Goal: Book appointment/travel/reservation

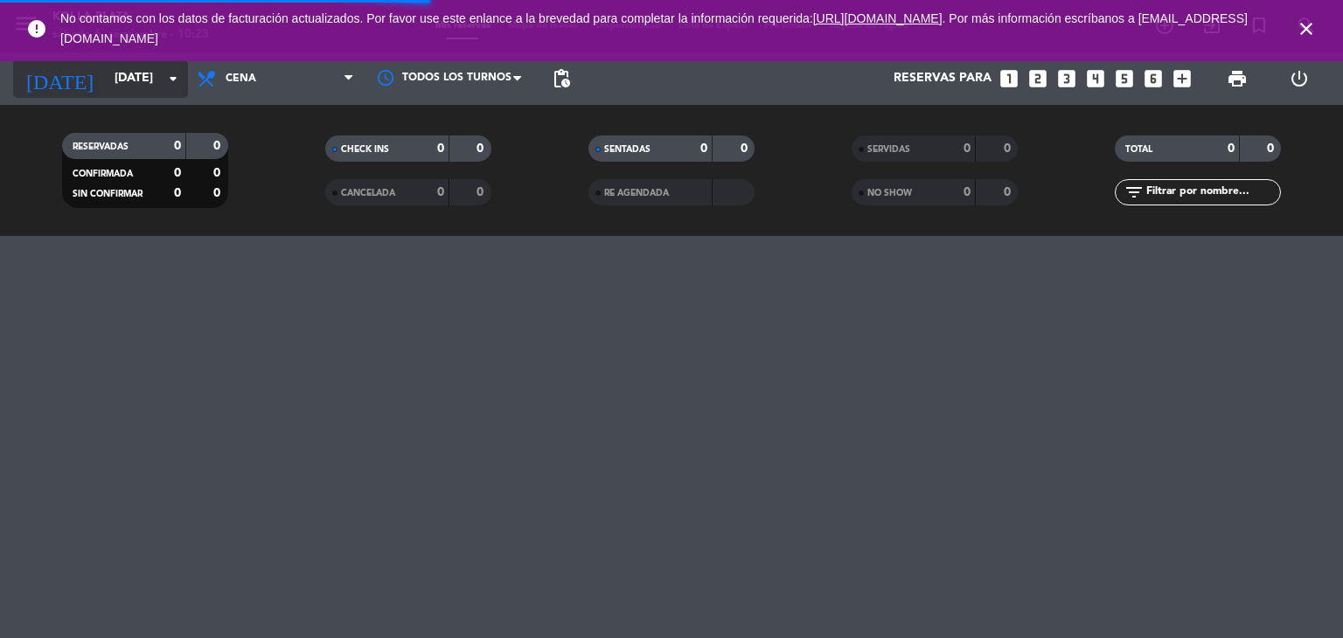
click at [111, 81] on input "[DATE]" at bounding box center [189, 78] width 166 height 31
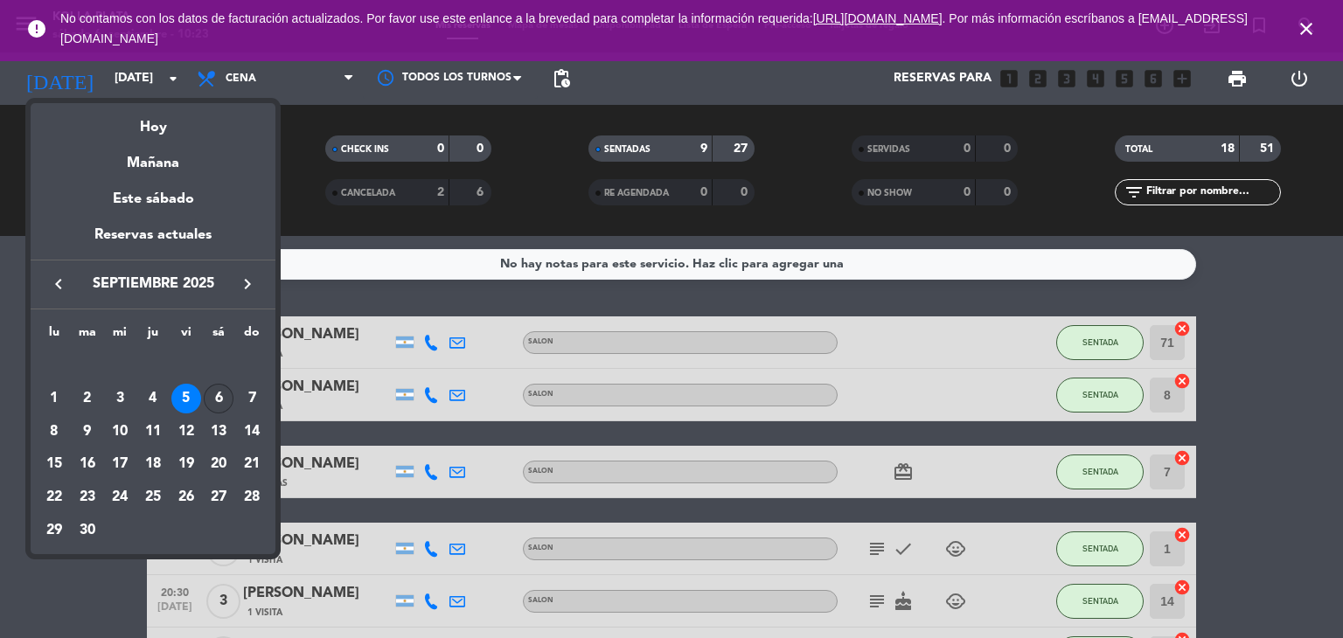
click at [224, 396] on div "6" at bounding box center [219, 399] width 30 height 30
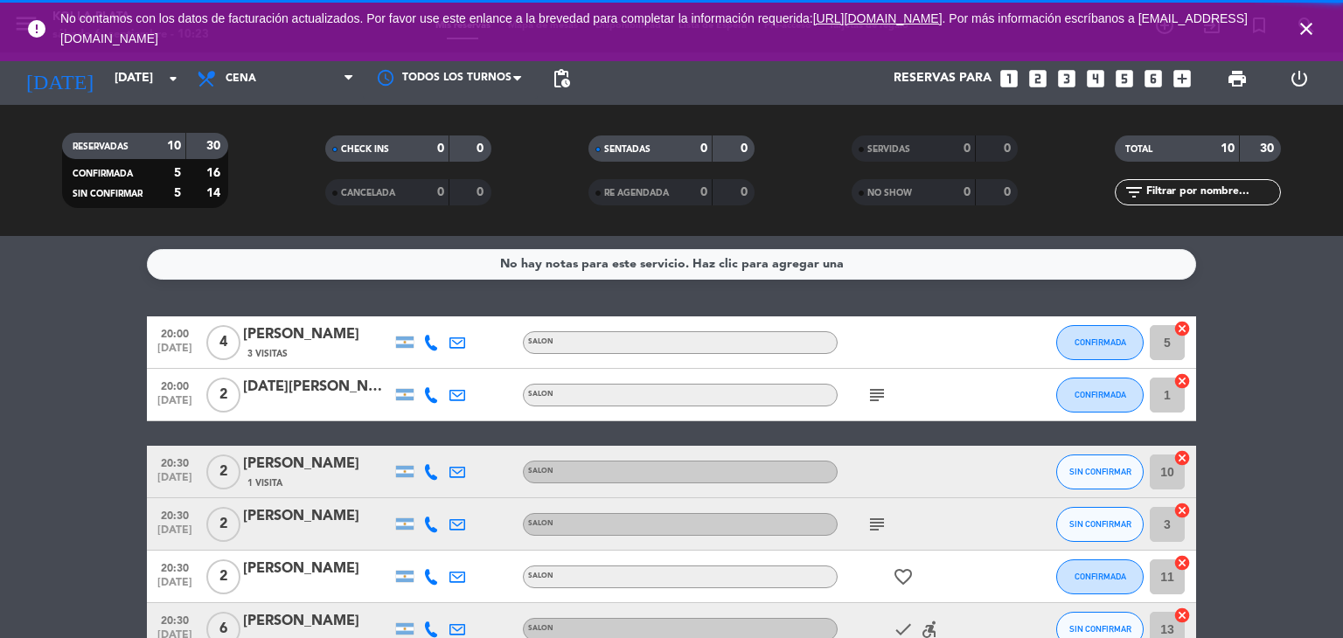
click at [262, 78] on span "Cena" at bounding box center [275, 78] width 175 height 38
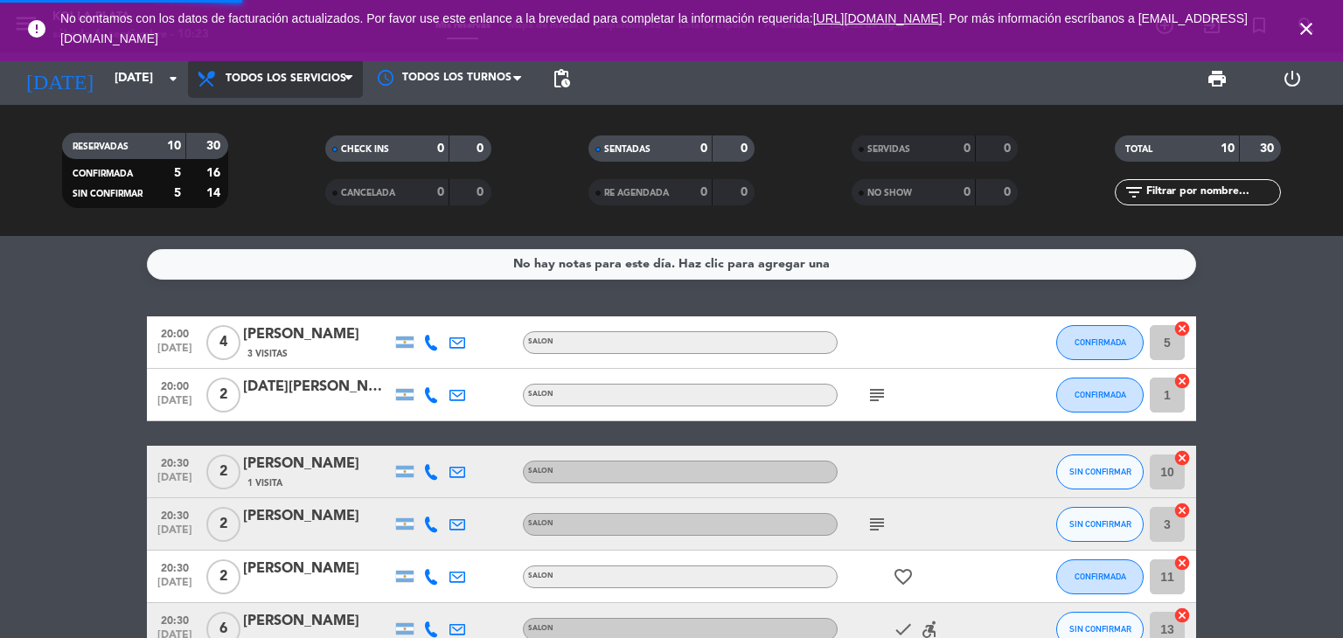
click at [274, 121] on div "menu KOI LA PLATA [DATE] 6. septiembre - 10:23 Mis reservas Mapa de mesas Dispo…" at bounding box center [671, 118] width 1343 height 236
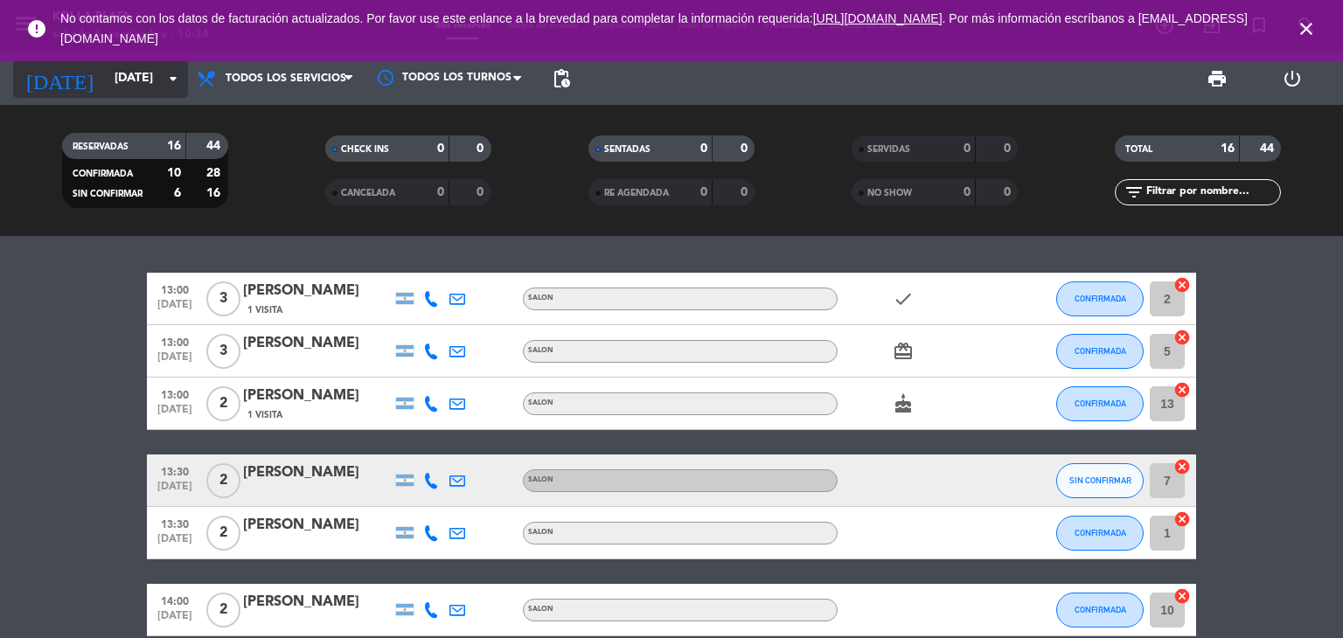
click at [119, 78] on input "[DATE]" at bounding box center [189, 78] width 166 height 31
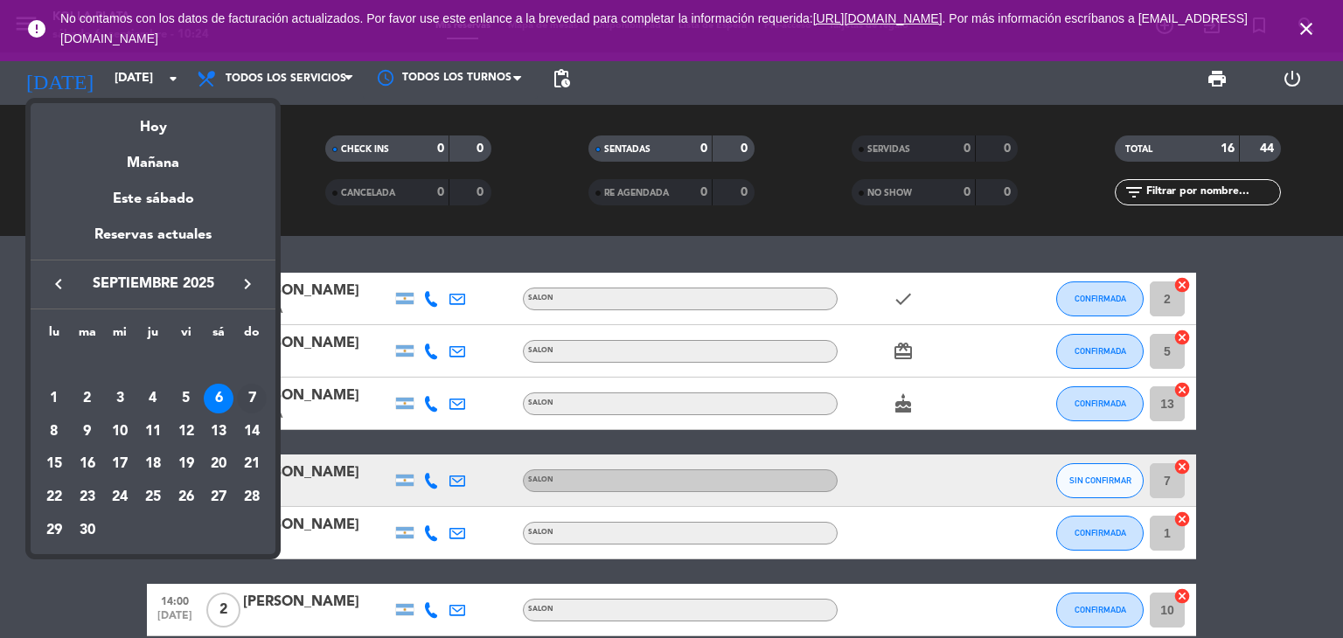
click at [253, 401] on div "7" at bounding box center [252, 399] width 30 height 30
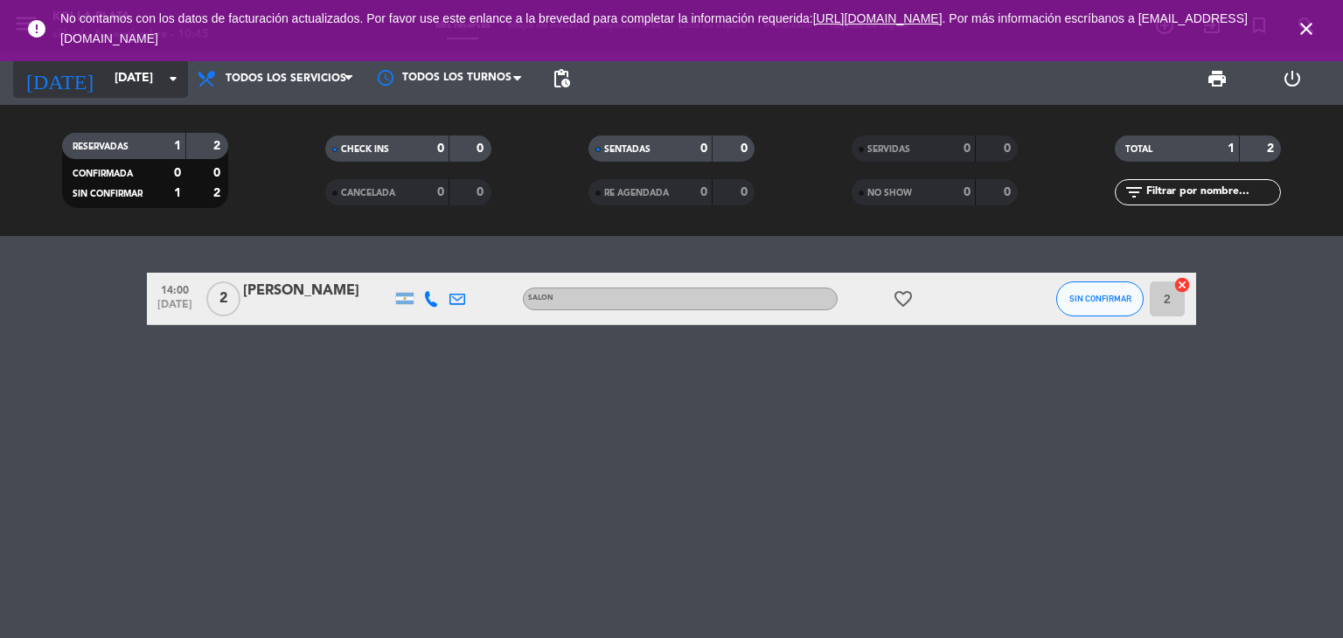
click at [122, 80] on input "[DATE]" at bounding box center [189, 78] width 166 height 31
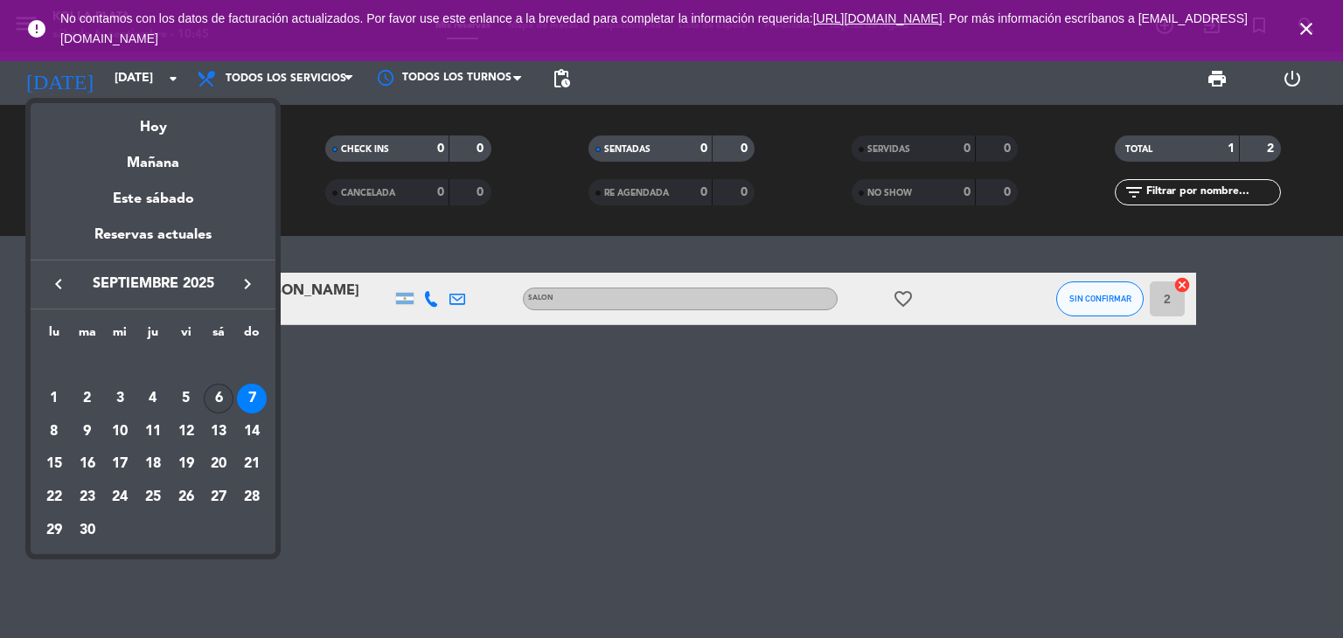
click at [219, 399] on div "6" at bounding box center [219, 399] width 30 height 30
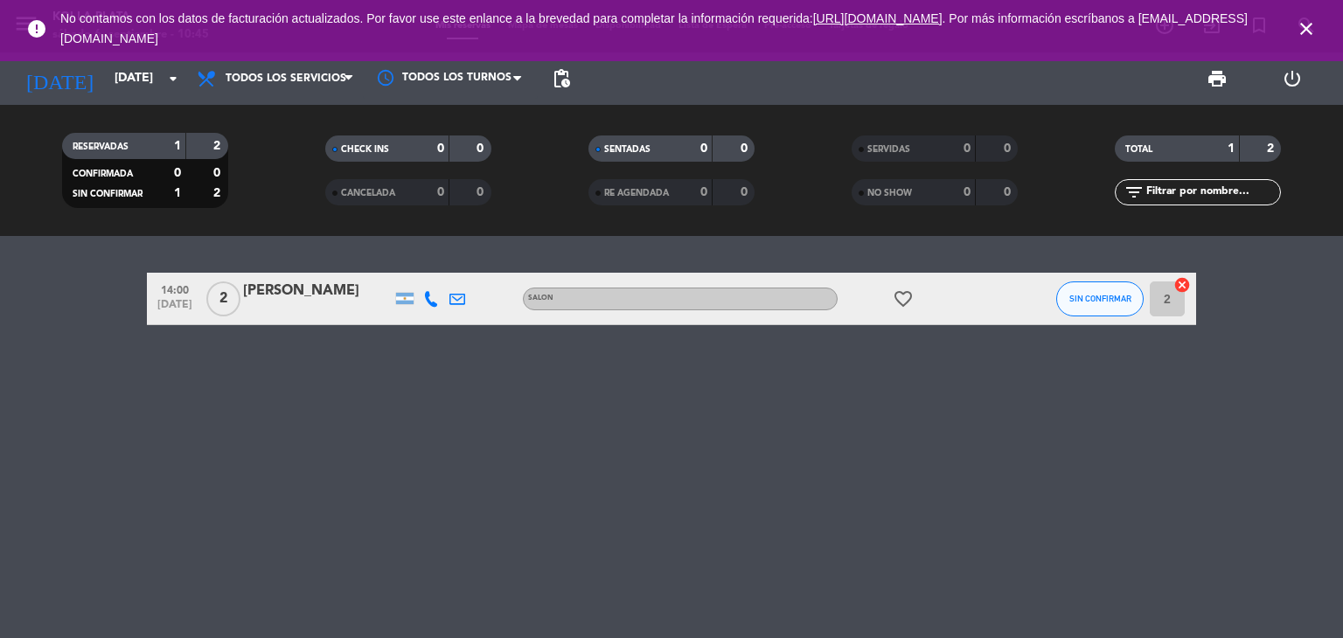
type input "[DATE]"
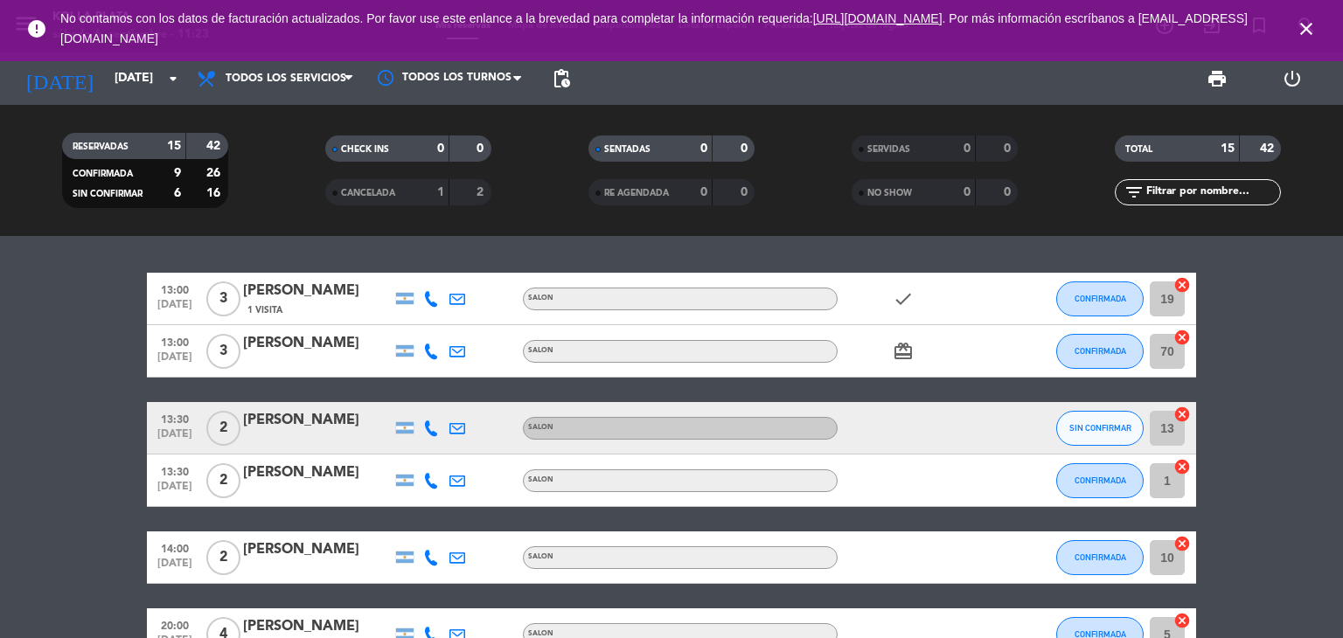
click at [1303, 30] on icon "close" at bounding box center [1305, 28] width 21 height 21
